Goal: Information Seeking & Learning: Learn about a topic

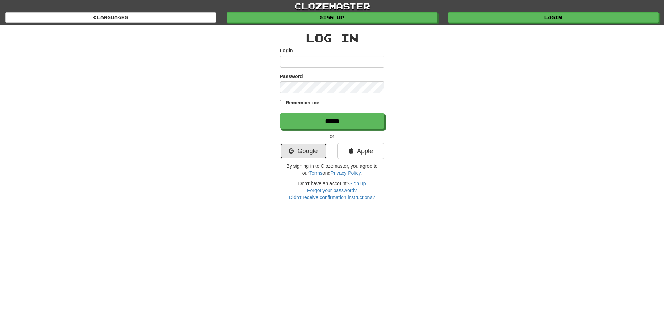
click at [314, 152] on link "Google" at bounding box center [303, 151] width 47 height 16
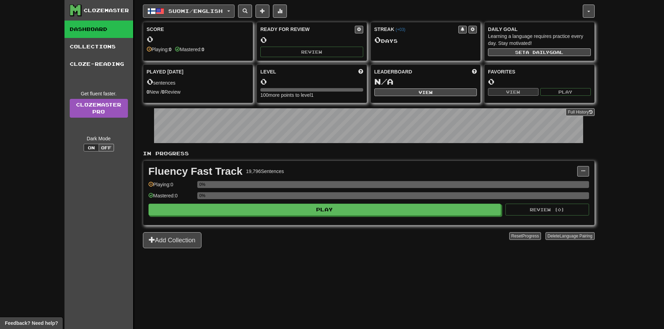
click at [174, 11] on span "Suomi / English" at bounding box center [195, 11] width 54 height 6
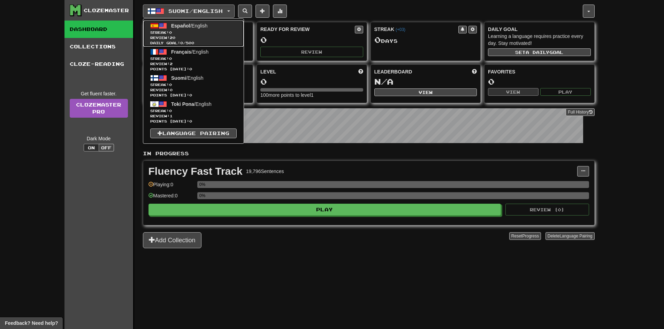
click at [197, 30] on link "Español / English Streak: 0 Review: 20 Daily Goal: 0 / 500" at bounding box center [193, 34] width 100 height 26
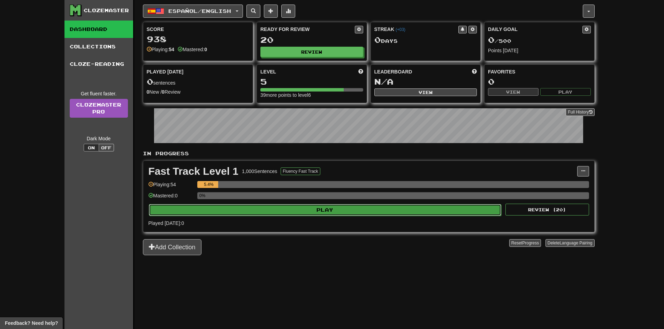
click at [352, 212] on button "Play" at bounding box center [325, 210] width 353 height 12
select select "**"
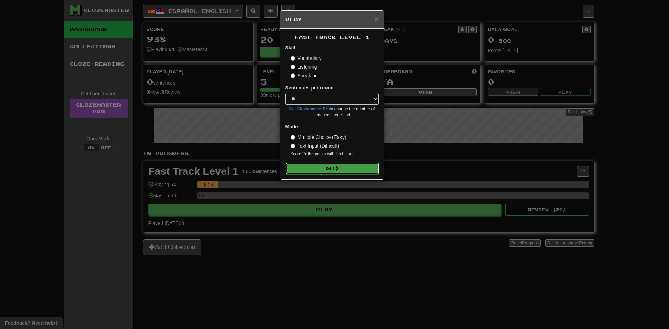
click at [326, 167] on button "Go" at bounding box center [332, 169] width 93 height 12
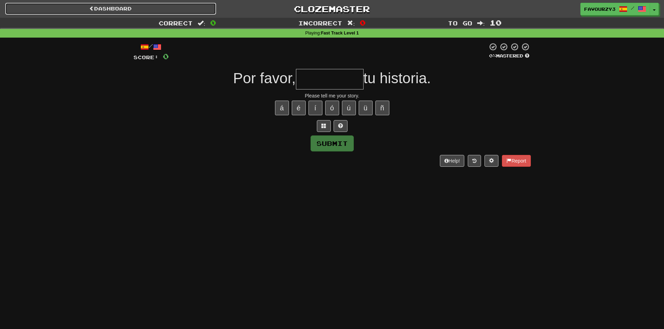
click at [126, 13] on link "Dashboard" at bounding box center [110, 9] width 211 height 12
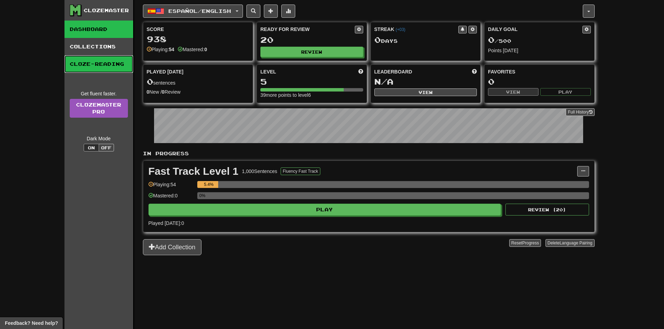
click at [93, 61] on link "Cloze-Reading" at bounding box center [98, 63] width 69 height 17
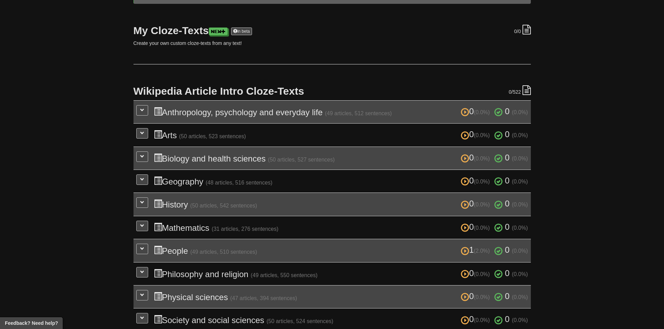
scroll to position [105, 0]
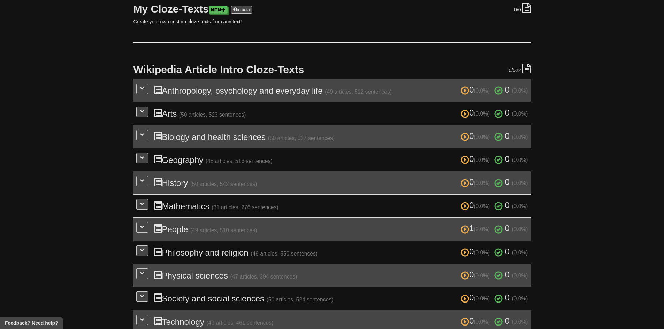
click at [295, 95] on h3 "0 (0.0%) 0 (0.0%) Anthropology, psychology and everyday life (49 articles, 512 …" at bounding box center [341, 90] width 374 height 10
click at [230, 87] on h3 "0 (0.0%) 0 (0.0%) Anthropology, psychology and everyday life (49 articles, 512 …" at bounding box center [341, 90] width 374 height 10
click at [144, 90] on span at bounding box center [142, 88] width 4 height 4
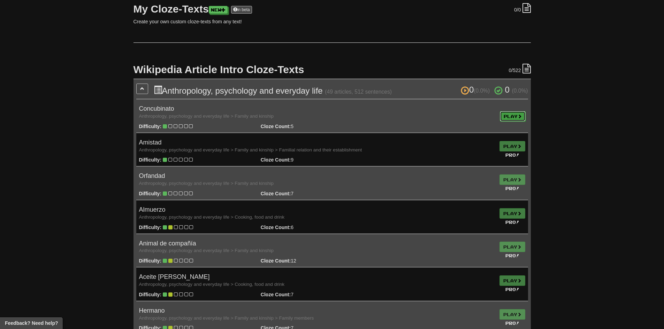
click at [515, 113] on link "Play" at bounding box center [513, 116] width 26 height 10
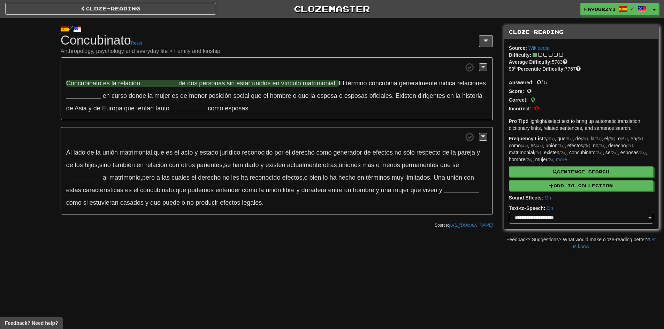
click at [160, 80] on strong "__________" at bounding box center [159, 83] width 35 height 7
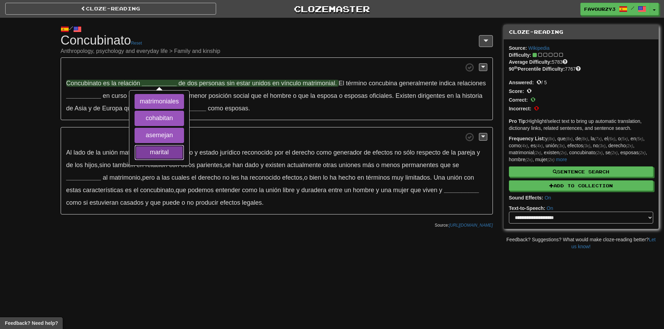
click at [172, 151] on button "marital" at bounding box center [159, 152] width 49 height 15
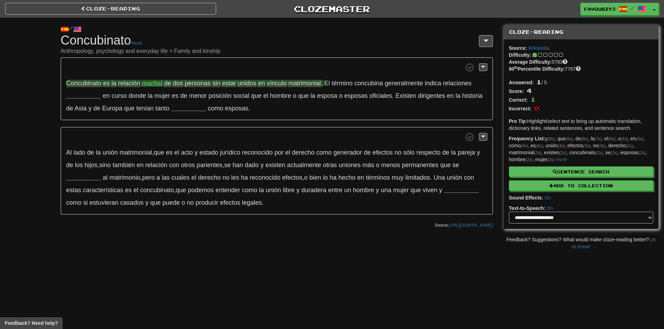
click at [90, 100] on p "Concubinato es la relación marital de dos personas sin estar unidos en vínculo …" at bounding box center [277, 88] width 432 height 63
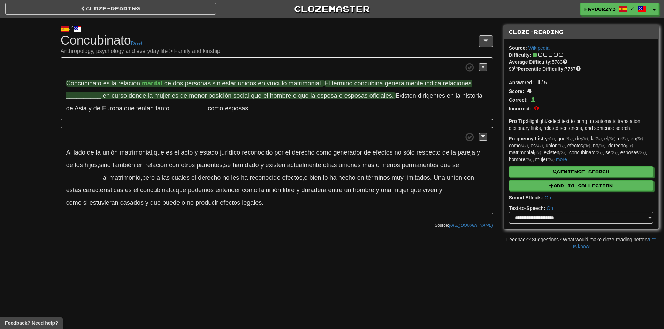
click at [93, 95] on strong "__________" at bounding box center [83, 95] width 35 height 7
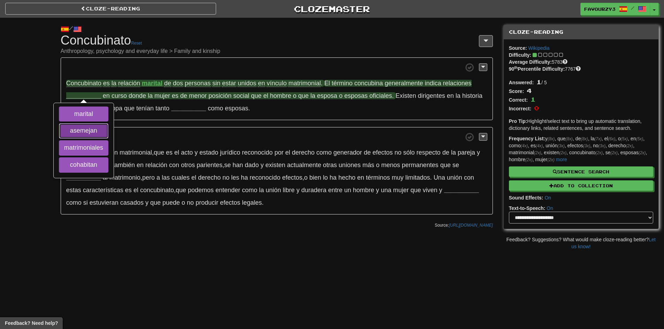
click at [97, 130] on button "asemejan" at bounding box center [83, 130] width 49 height 15
click at [97, 162] on button "cohabitan" at bounding box center [83, 165] width 49 height 15
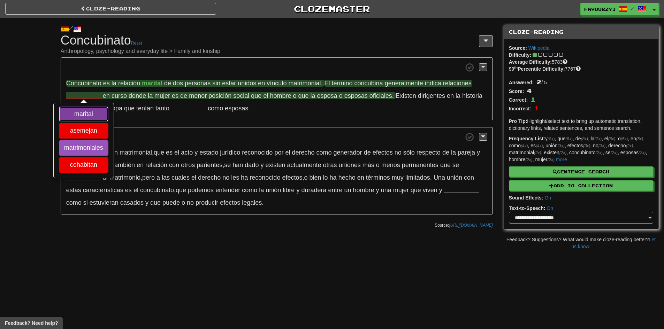
click at [94, 112] on button "marital" at bounding box center [83, 114] width 49 height 15
click at [93, 147] on button "matrimoniales" at bounding box center [83, 147] width 49 height 15
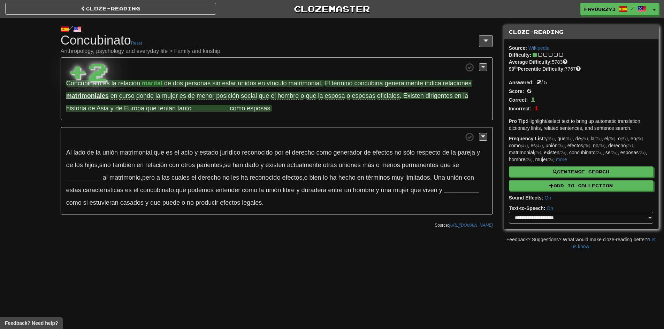
click at [220, 108] on strong "__________" at bounding box center [210, 108] width 35 height 7
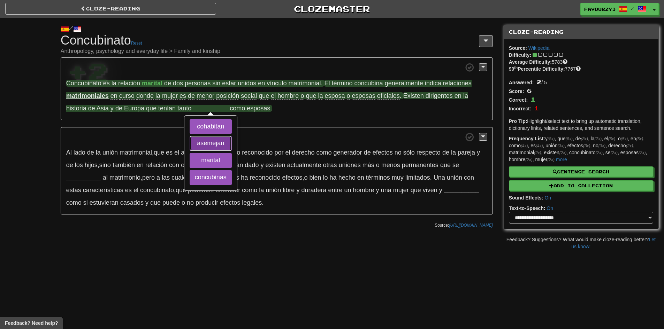
click at [213, 144] on button "asemejan" at bounding box center [211, 143] width 42 height 15
click at [210, 123] on button "cohabitan" at bounding box center [211, 126] width 42 height 15
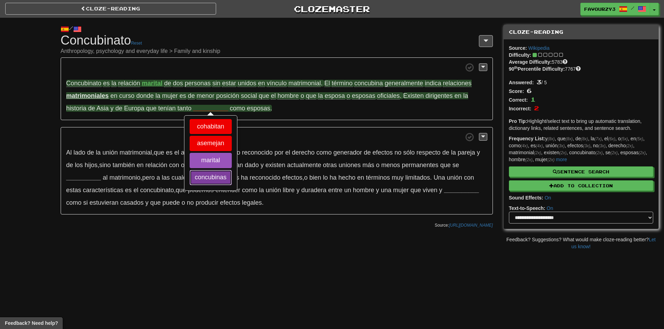
click at [215, 180] on button "concubinas" at bounding box center [211, 177] width 42 height 15
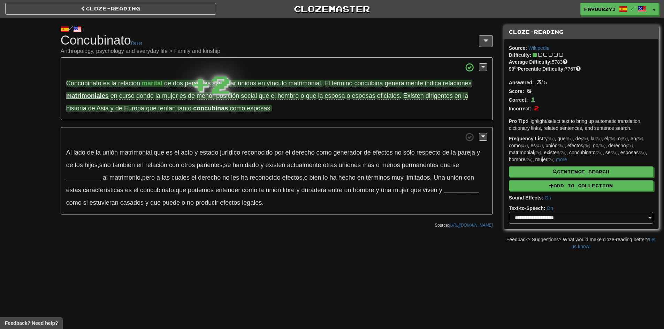
click at [92, 174] on p "Al lado de la unión matrimonial , que es el acto y estado jurídico reconocido p…" at bounding box center [277, 171] width 432 height 88
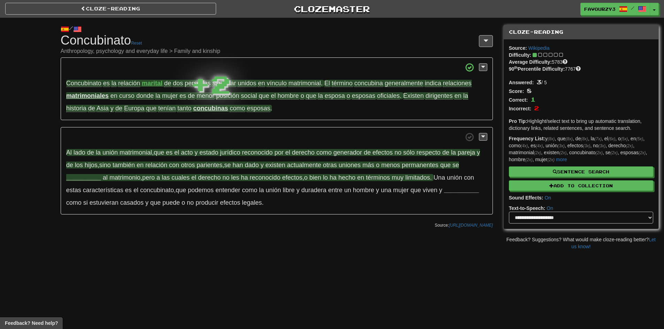
click at [92, 177] on strong "__________" at bounding box center [83, 177] width 35 height 7
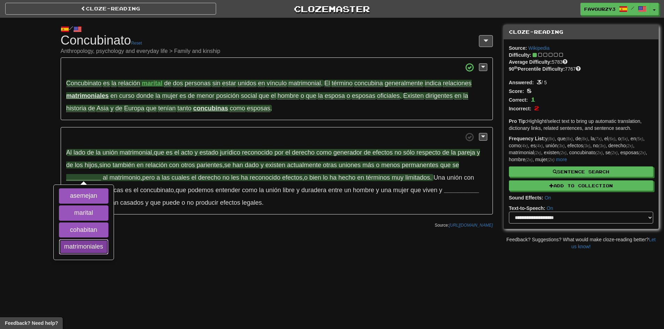
click at [82, 243] on button "matrimoniales" at bounding box center [83, 246] width 49 height 15
click at [93, 193] on button "asemejan" at bounding box center [83, 196] width 49 height 15
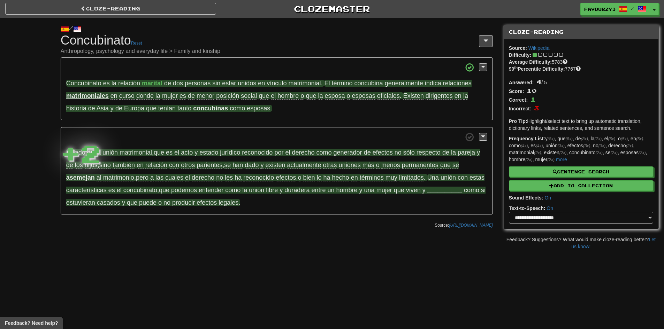
click at [450, 188] on strong "__________" at bounding box center [444, 190] width 35 height 7
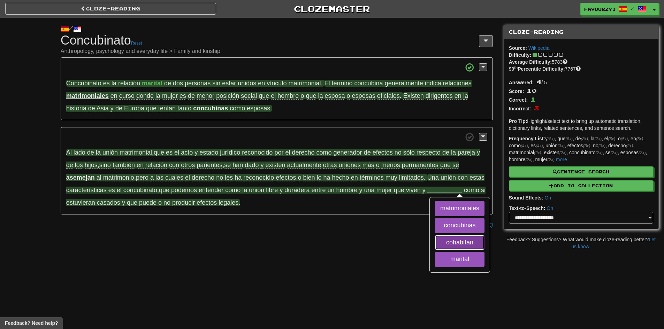
drag, startPoint x: 469, startPoint y: 244, endPoint x: 468, endPoint y: 239, distance: 4.3
click at [468, 244] on button "cohabitan" at bounding box center [459, 242] width 49 height 15
